Goal: Navigation & Orientation: Find specific page/section

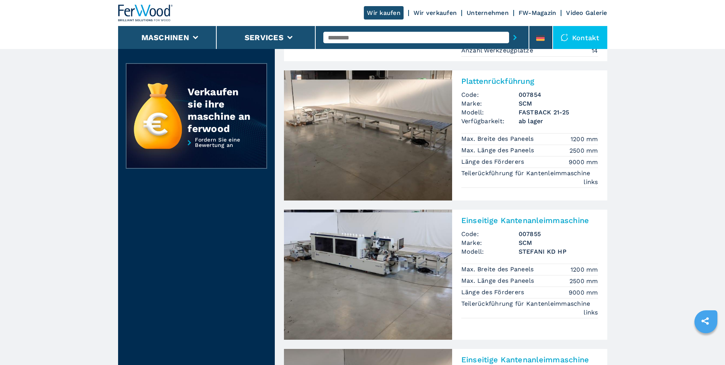
scroll to position [191, 0]
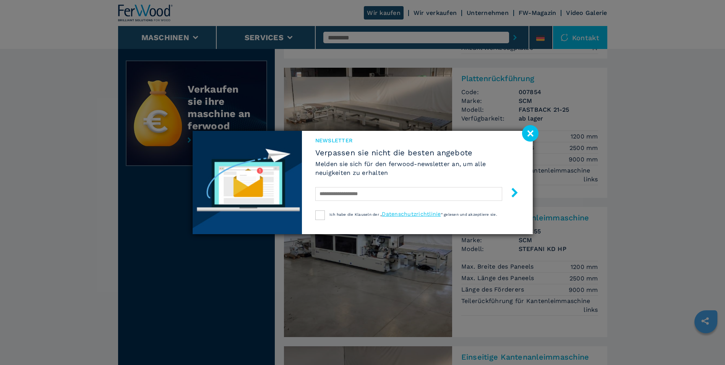
click at [530, 132] on image at bounding box center [530, 133] width 16 height 16
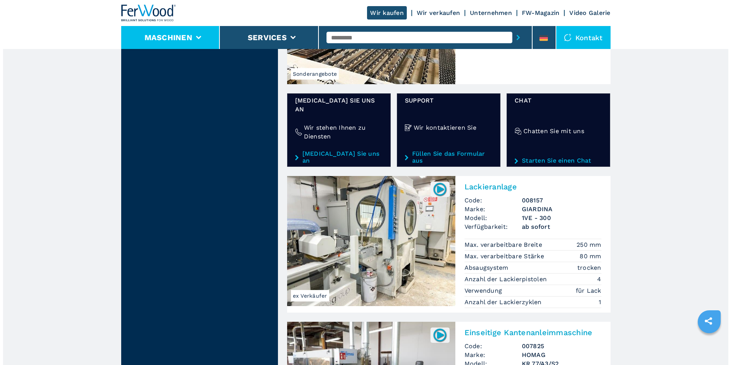
scroll to position [1185, 0]
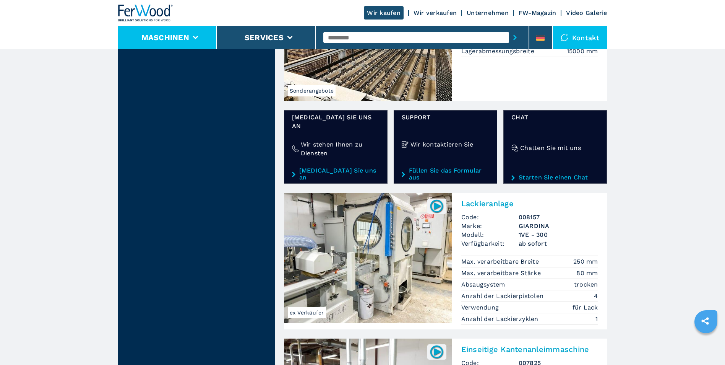
click at [177, 36] on button "Maschinen" at bounding box center [165, 37] width 48 height 9
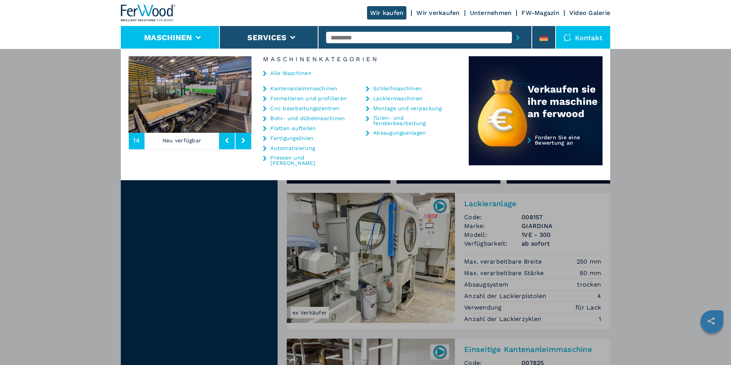
click at [389, 87] on link "Schleifmaschinen" at bounding box center [397, 88] width 49 height 5
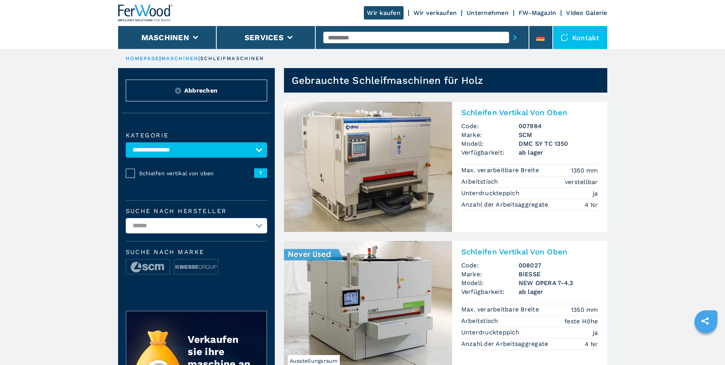
click at [437, 10] on link "Wir verkaufen" at bounding box center [435, 12] width 43 height 7
click at [437, 13] on link "Wir verkaufen" at bounding box center [435, 12] width 43 height 7
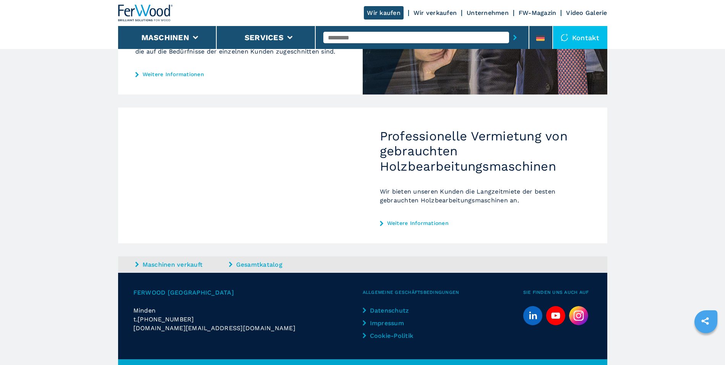
scroll to position [380, 0]
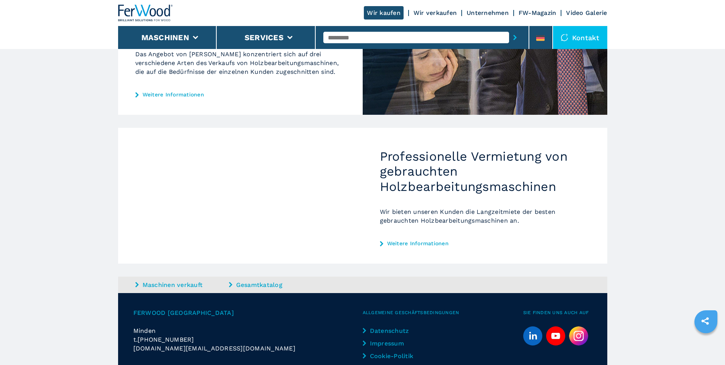
scroll to position [380, 0]
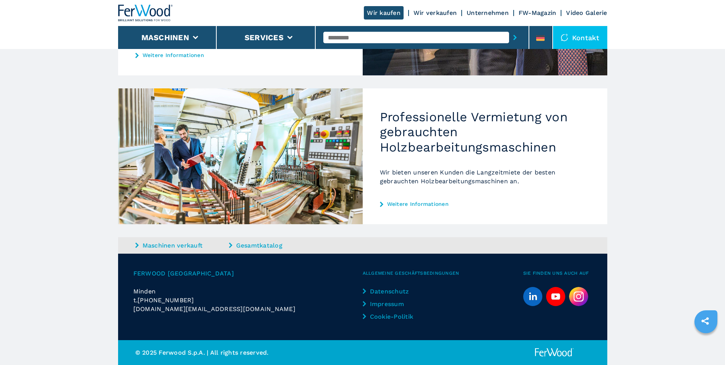
click at [268, 245] on link "Gesamtkatalog" at bounding box center [275, 245] width 92 height 9
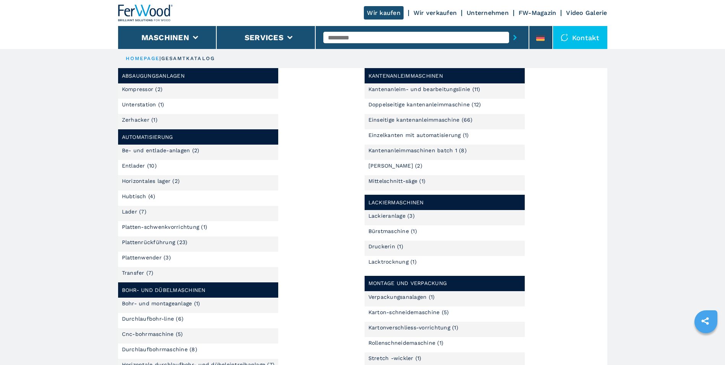
click at [131, 119] on link "Zerhacker (1)" at bounding box center [140, 119] width 36 height 5
